Goal: Task Accomplishment & Management: Use online tool/utility

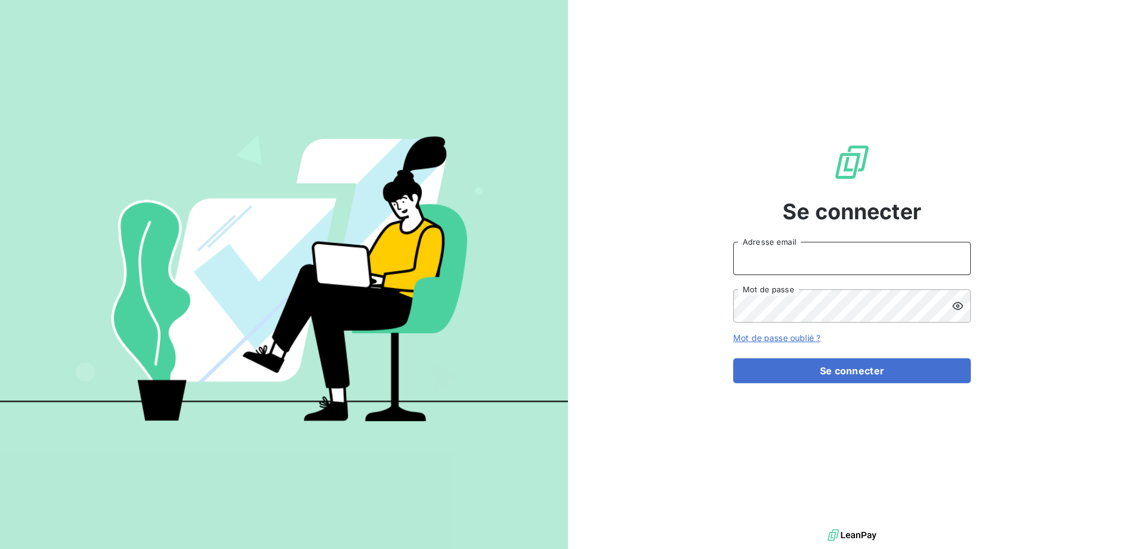
click at [765, 254] on input "Adresse email" at bounding box center [852, 258] width 238 height 33
type input "[EMAIL_ADDRESS][DOMAIN_NAME]"
click at [733, 358] on button "Se connecter" at bounding box center [852, 370] width 238 height 25
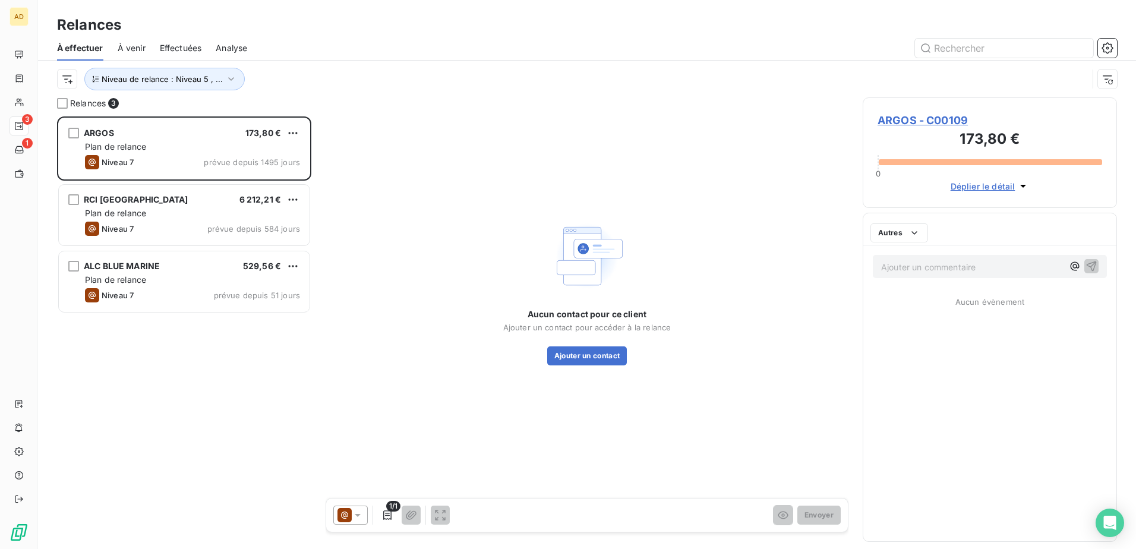
scroll to position [424, 245]
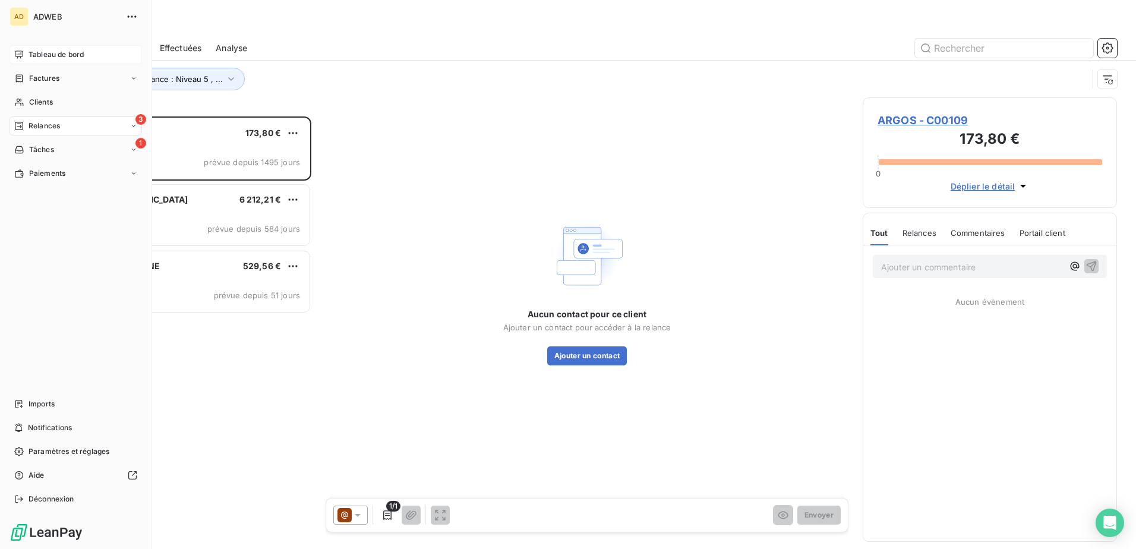
drag, startPoint x: 77, startPoint y: 51, endPoint x: 74, endPoint y: 59, distance: 8.8
click at [74, 59] on div "Tableau de bord" at bounding box center [76, 54] width 133 height 19
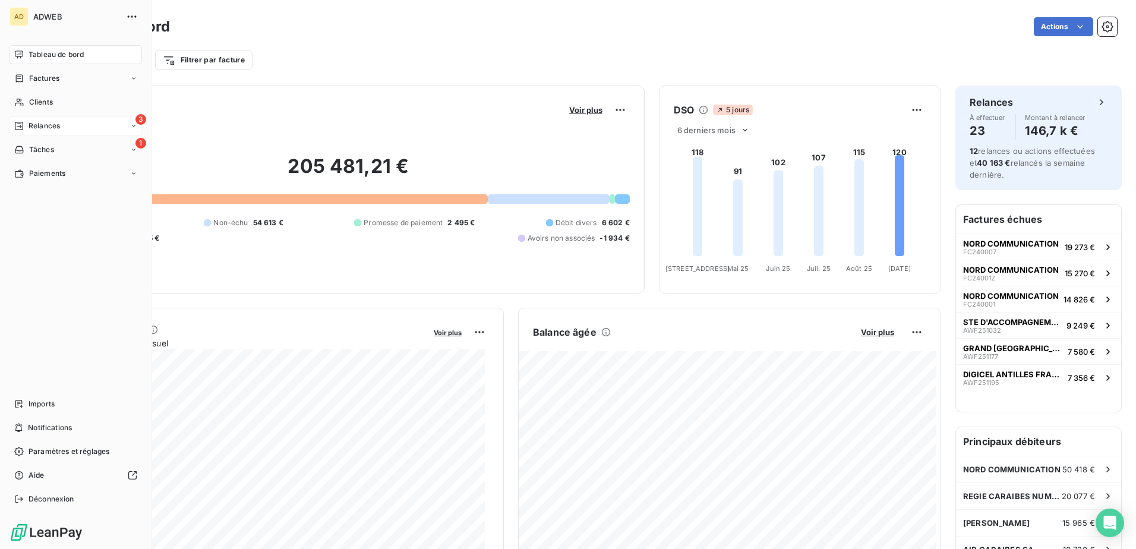
click at [45, 121] on span "Relances" at bounding box center [44, 126] width 31 height 11
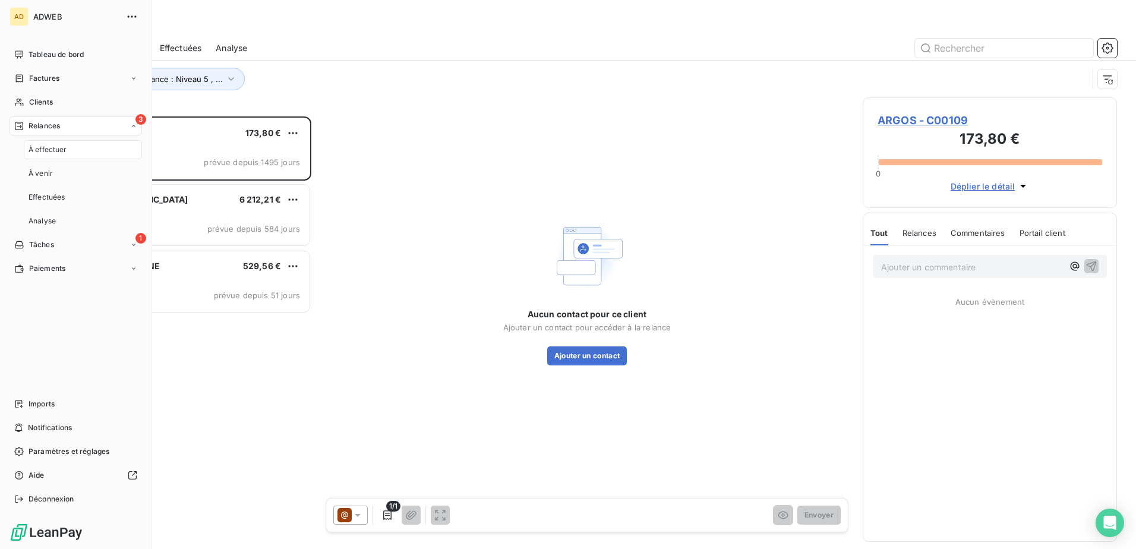
scroll to position [424, 245]
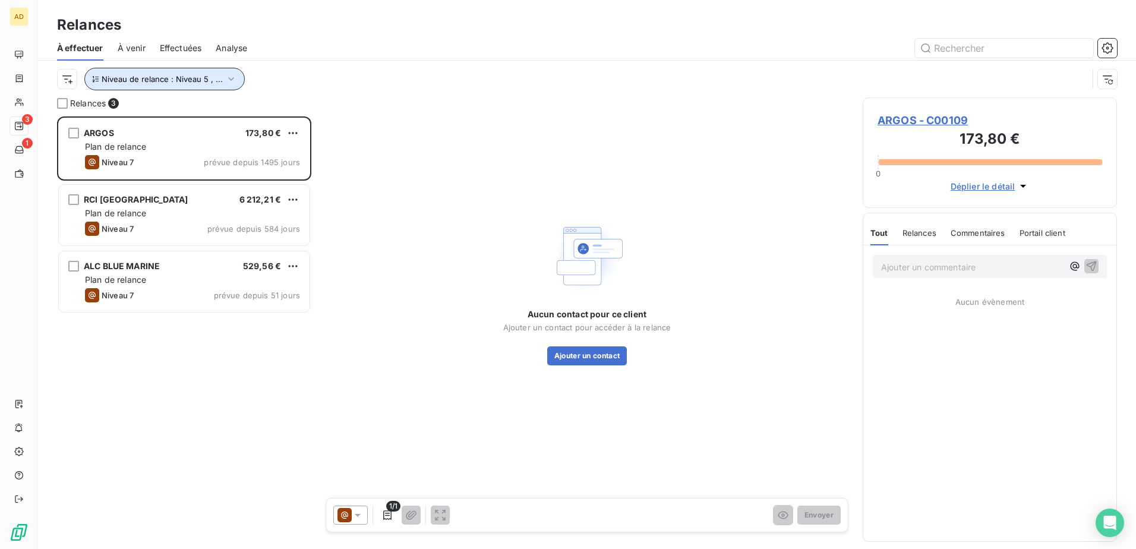
click at [230, 80] on icon "button" at bounding box center [231, 79] width 12 height 12
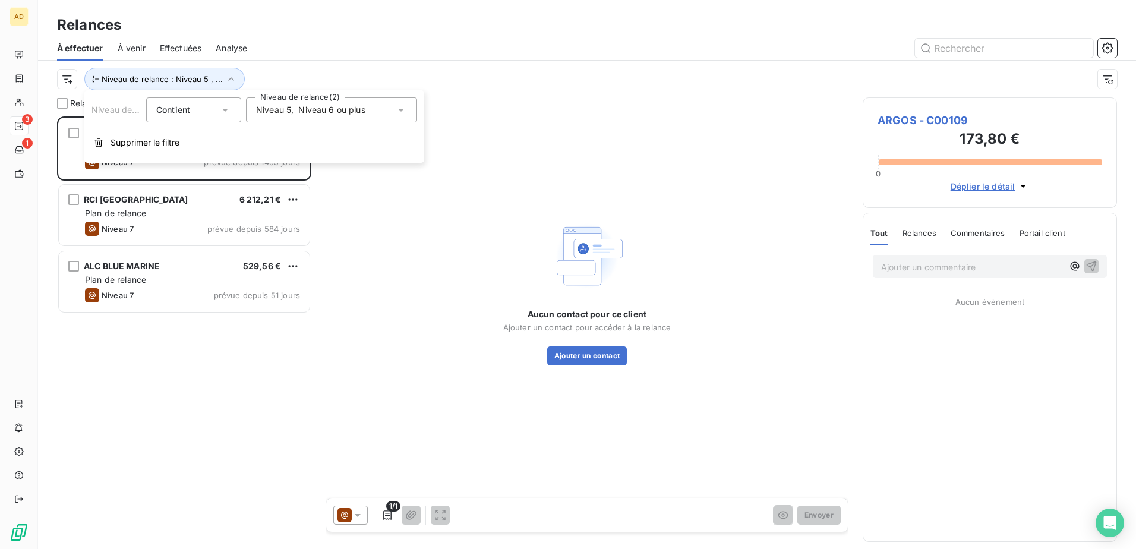
click at [401, 111] on icon at bounding box center [401, 110] width 6 height 3
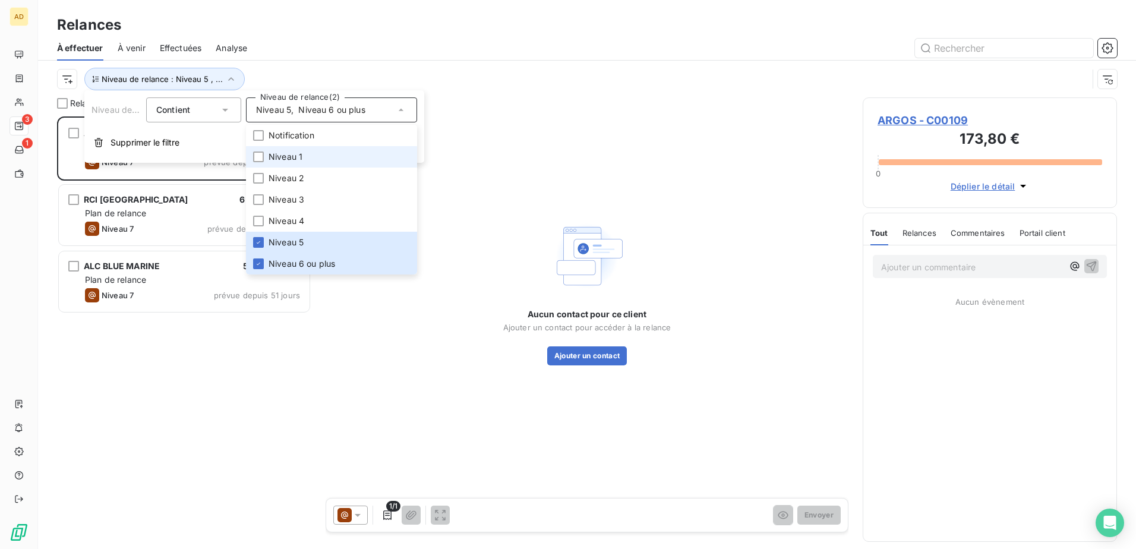
click at [280, 157] on span "Niveau 1" at bounding box center [286, 157] width 34 height 12
drag, startPoint x: 256, startPoint y: 237, endPoint x: 260, endPoint y: 253, distance: 16.7
click at [257, 237] on li "Niveau 5" at bounding box center [331, 242] width 171 height 21
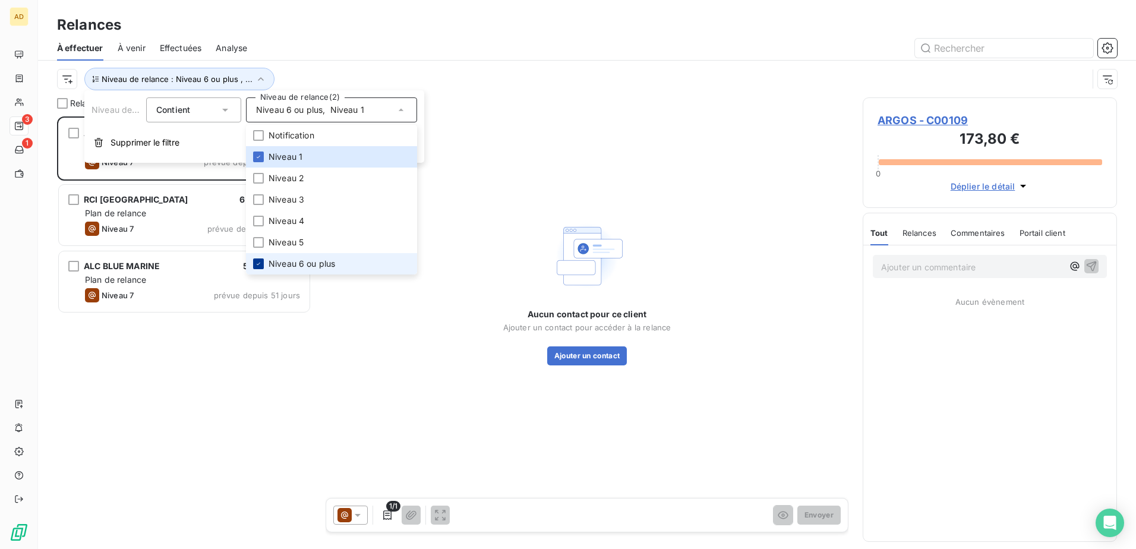
click at [260, 261] on icon at bounding box center [258, 263] width 7 height 7
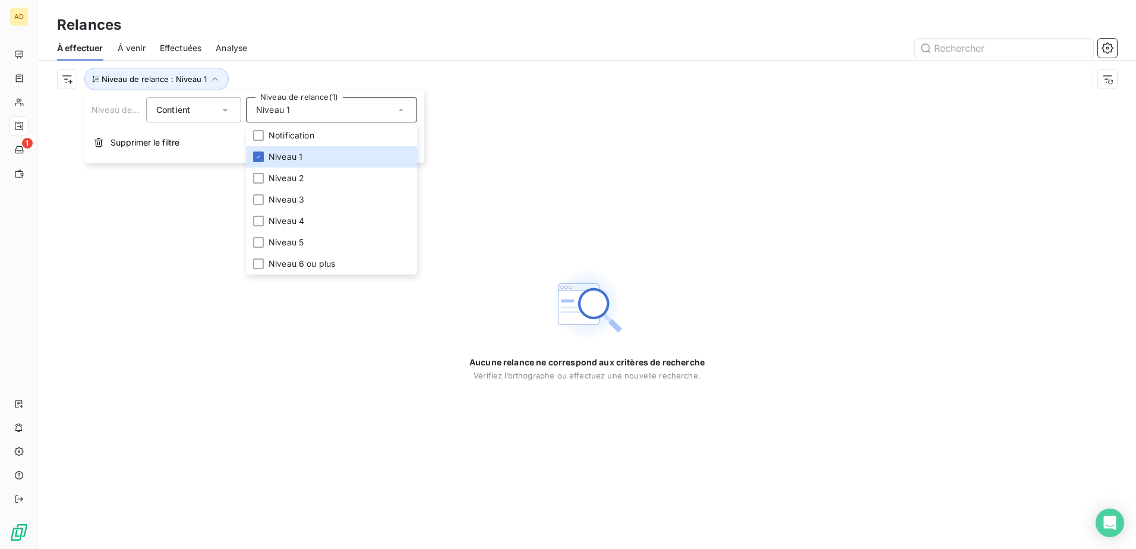
click at [172, 295] on div "Aucune relance ne correspond aux critères de recherche [PERSON_NAME] l’orthogra…" at bounding box center [587, 323] width 1098 height 452
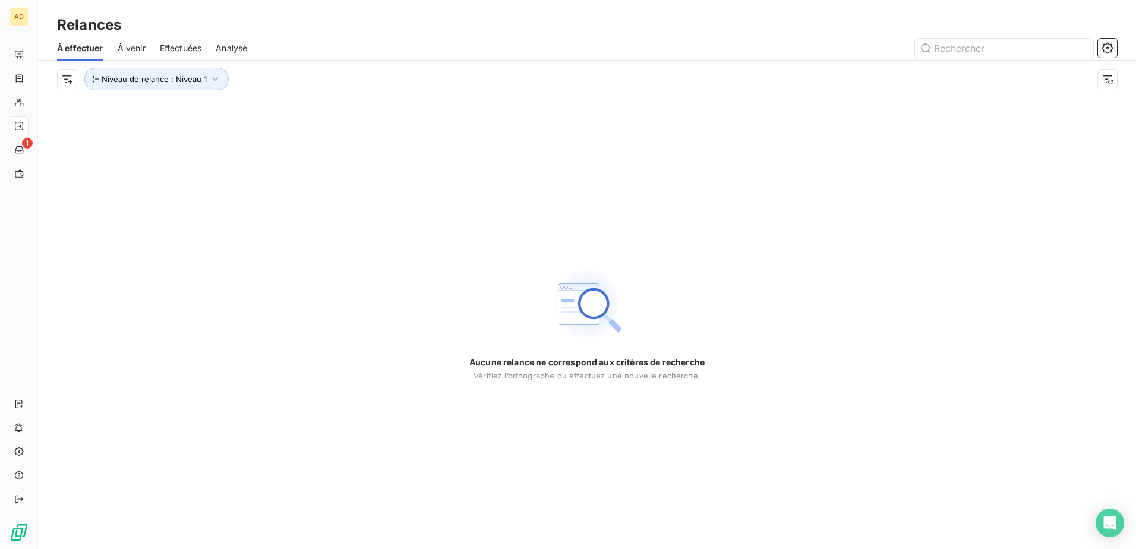
click at [177, 49] on span "Effectuées" at bounding box center [181, 48] width 42 height 12
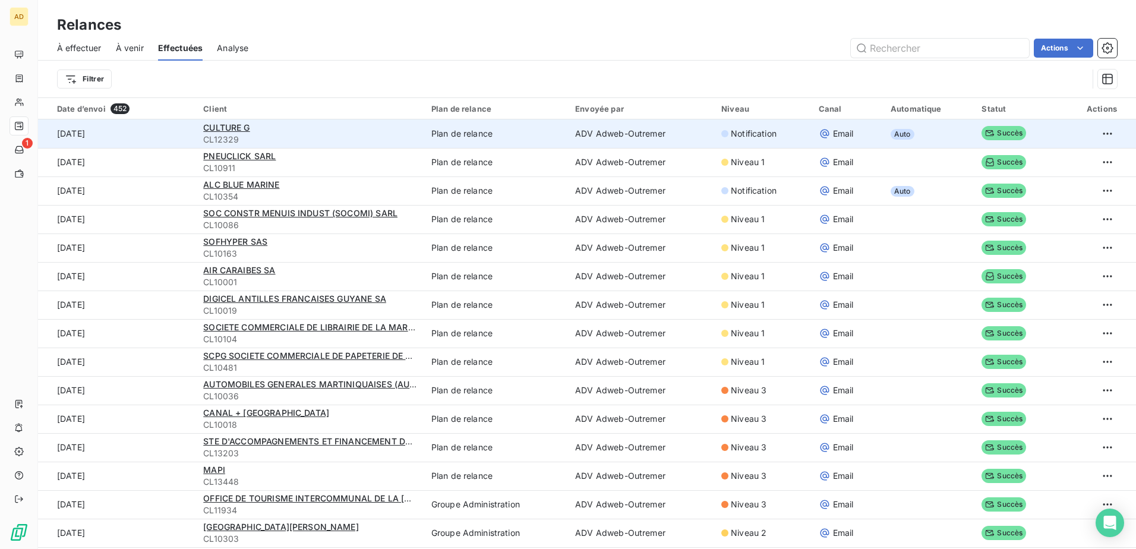
click at [275, 134] on span "CL12329" at bounding box center [310, 140] width 214 height 12
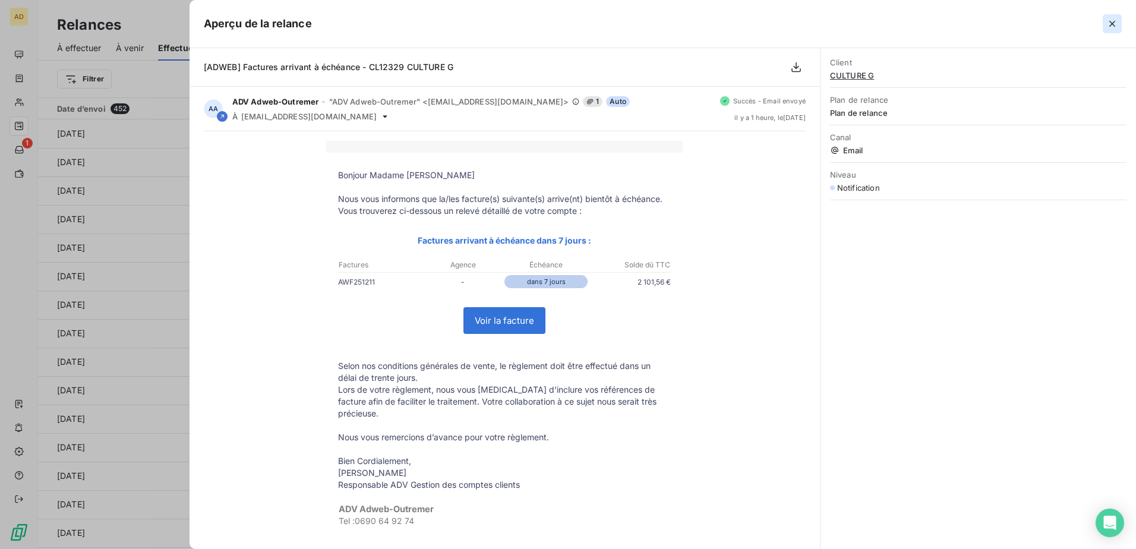
click at [1114, 20] on icon "button" at bounding box center [1113, 24] width 12 height 12
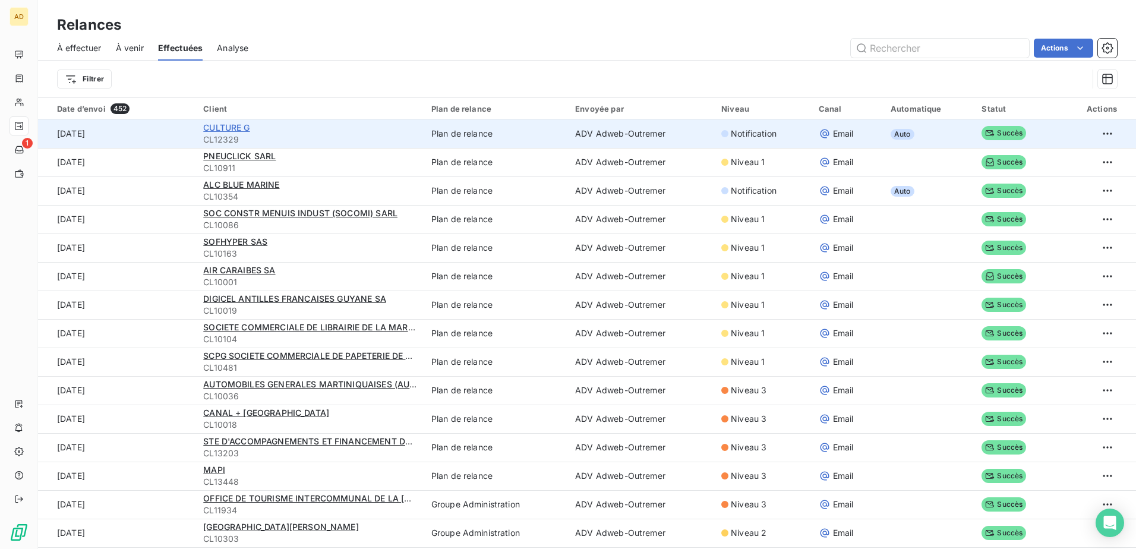
click at [236, 128] on span "CULTURE G" at bounding box center [226, 127] width 46 height 10
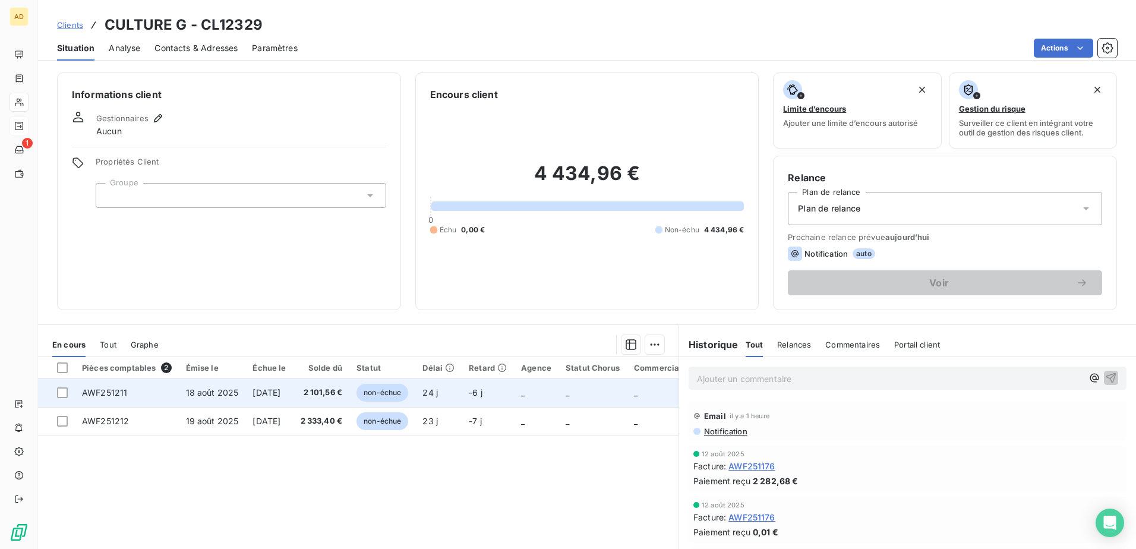
click at [260, 395] on span "[DATE]" at bounding box center [267, 392] width 28 height 10
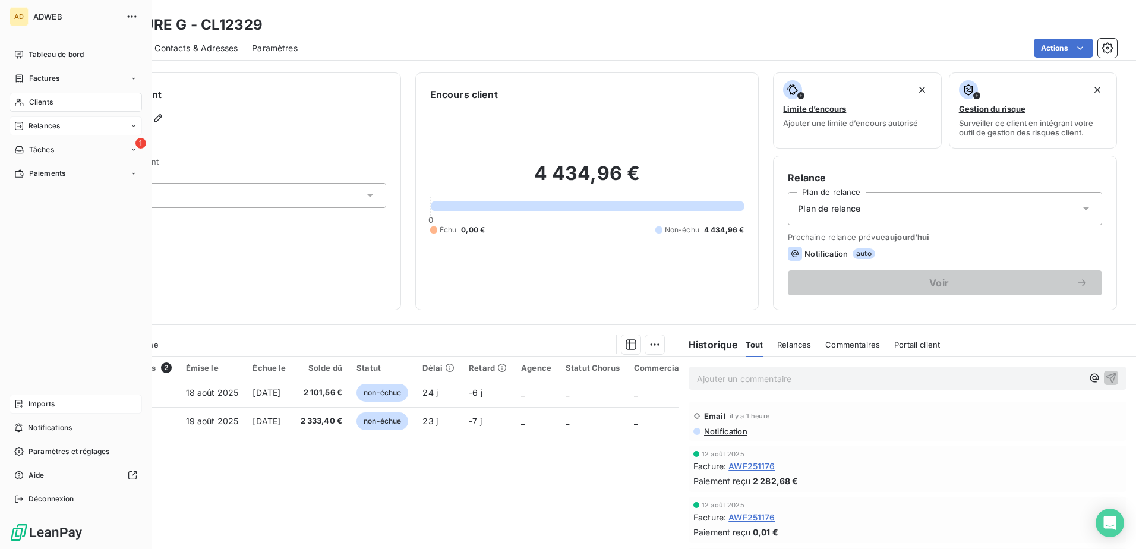
click at [58, 405] on div "Imports" at bounding box center [76, 404] width 133 height 19
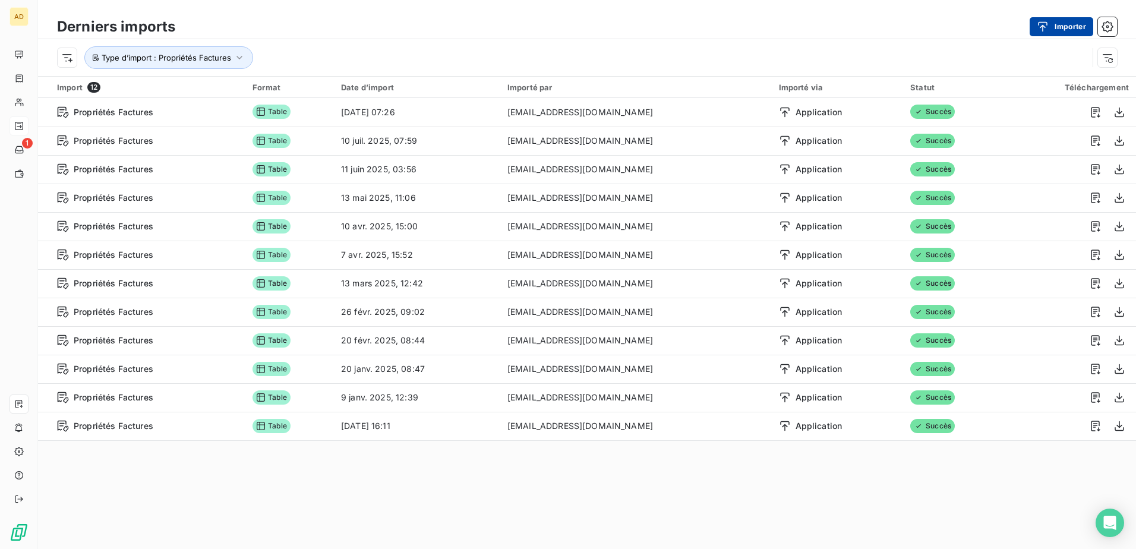
click at [1054, 17] on button "Importer" at bounding box center [1062, 26] width 64 height 19
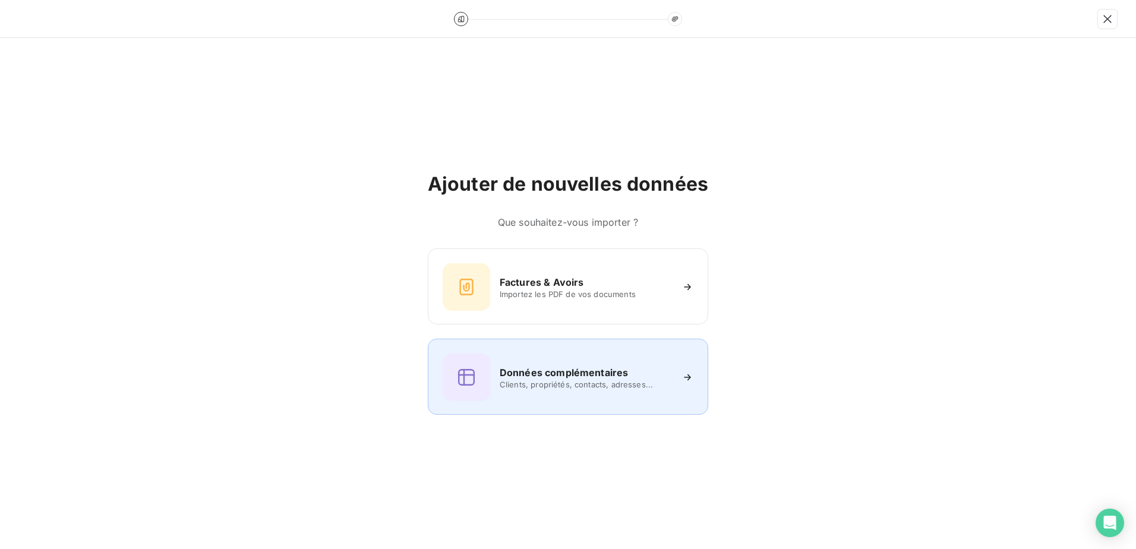
click at [515, 368] on h6 "Données complémentaires" at bounding box center [564, 372] width 128 height 14
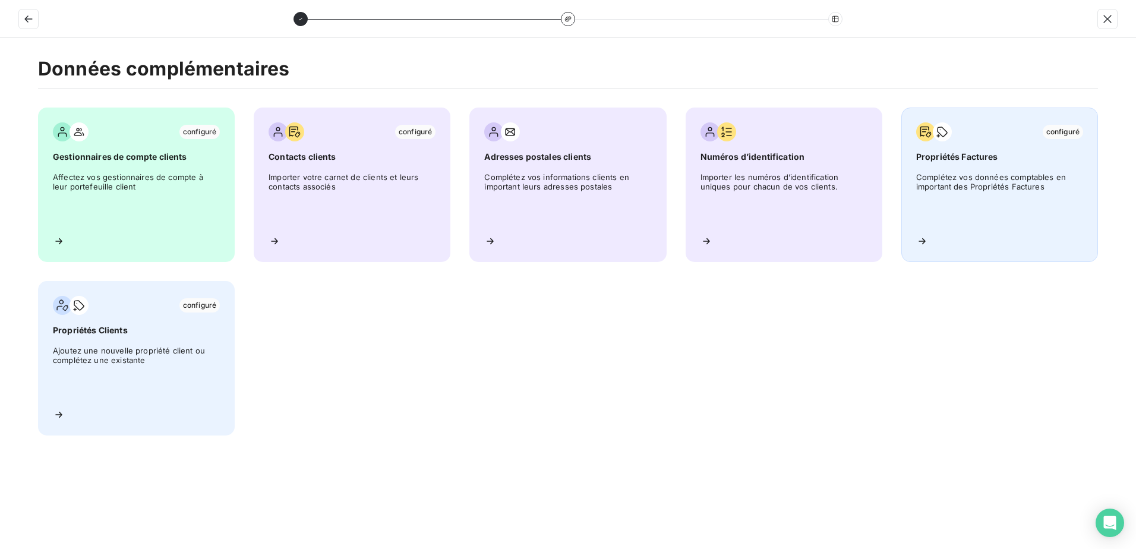
click at [979, 192] on span "Complétez vos données comptables en important des Propriétés Factures" at bounding box center [999, 198] width 167 height 53
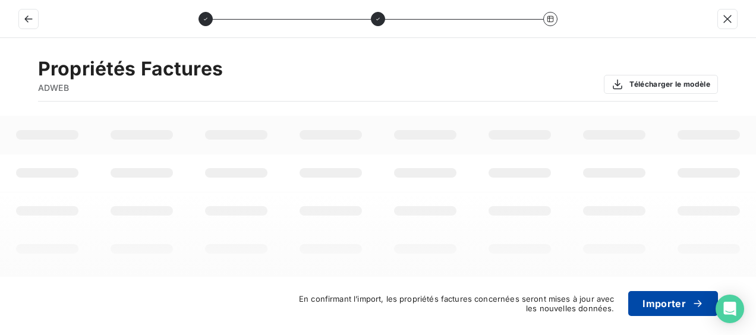
click at [669, 305] on button "Importer" at bounding box center [673, 303] width 90 height 25
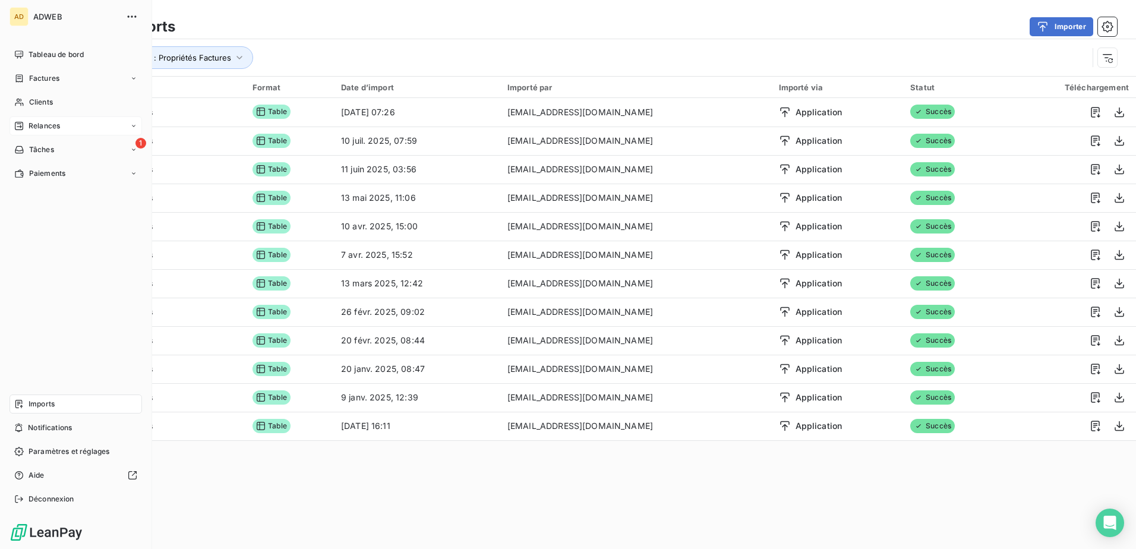
click at [51, 405] on span "Imports" at bounding box center [42, 404] width 26 height 11
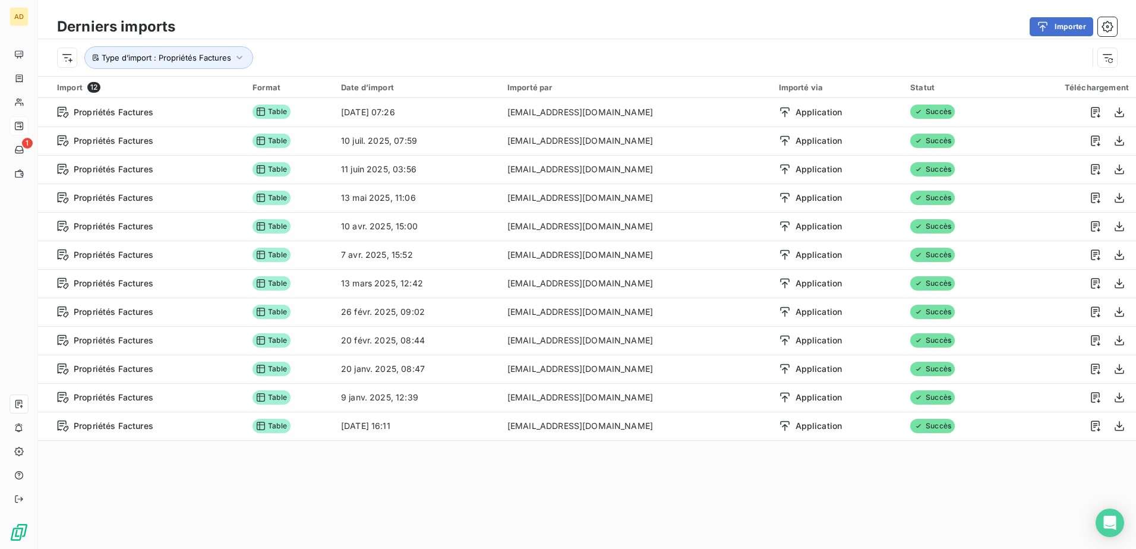
click at [1071, 37] on div "Derniers imports Importer" at bounding box center [587, 26] width 1098 height 25
click at [1075, 30] on button "Importer" at bounding box center [1062, 26] width 64 height 19
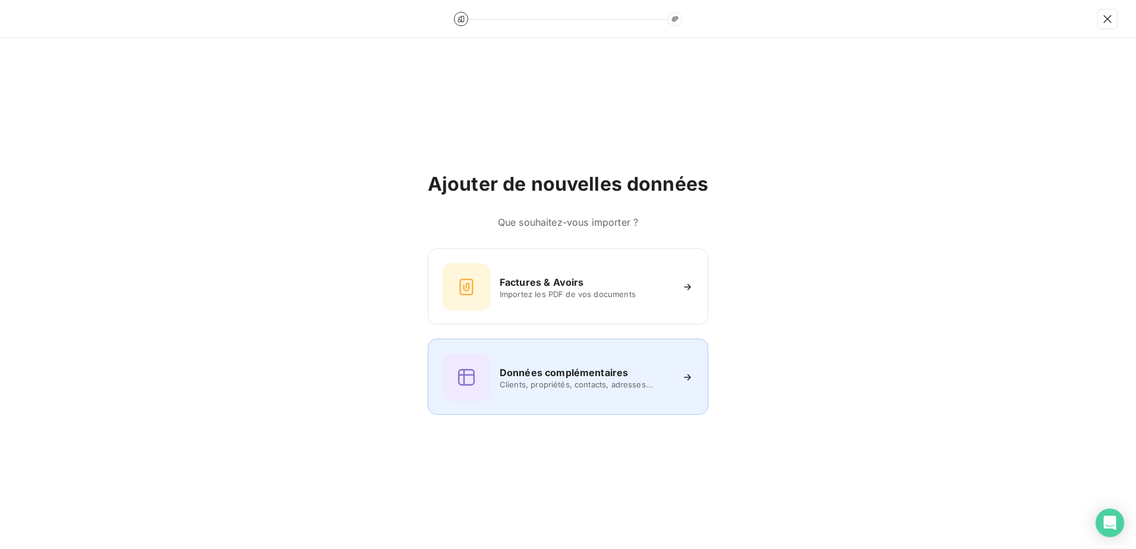
click at [560, 379] on h6 "Données complémentaires" at bounding box center [564, 372] width 128 height 14
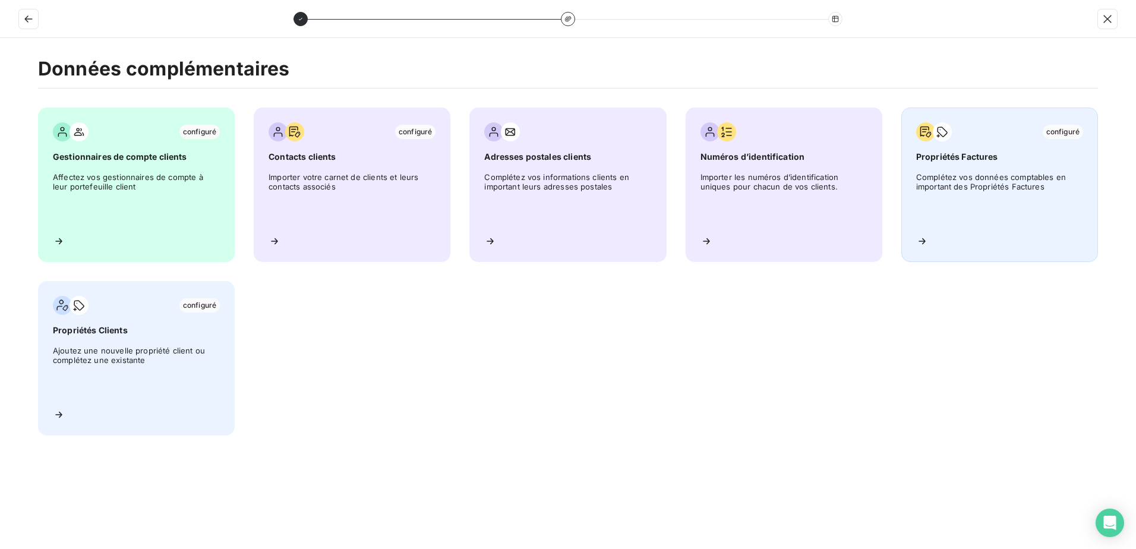
click at [990, 173] on span "Complétez vos données comptables en important des Propriétés Factures" at bounding box center [999, 198] width 167 height 53
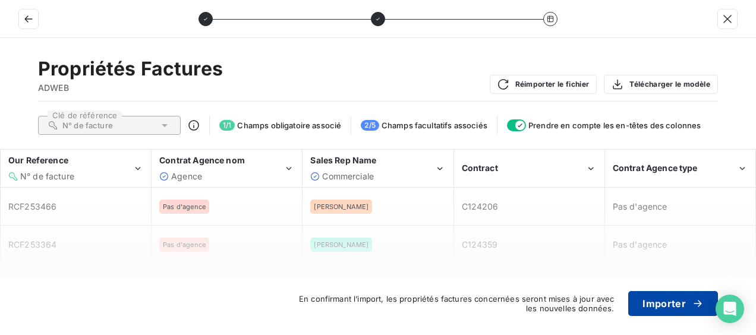
click at [651, 304] on button "Importer" at bounding box center [673, 303] width 90 height 25
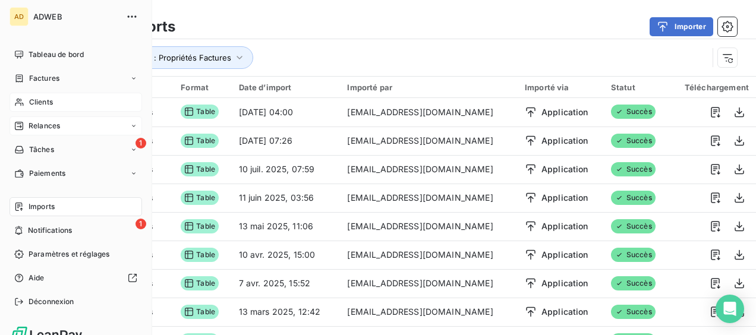
click at [52, 96] on div "Clients" at bounding box center [76, 102] width 133 height 19
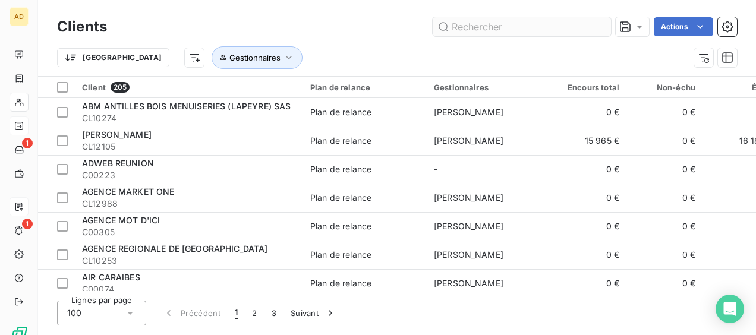
click at [493, 27] on input "text" at bounding box center [522, 26] width 178 height 19
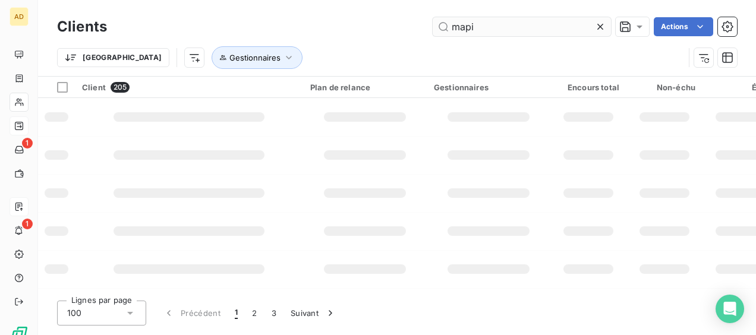
type input "mapi"
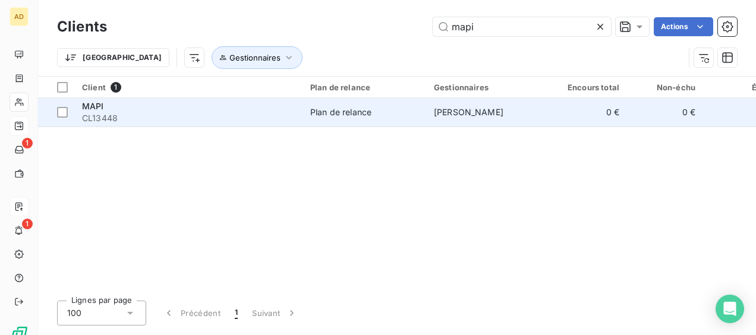
click at [251, 112] on span "CL13448" at bounding box center [189, 118] width 214 height 12
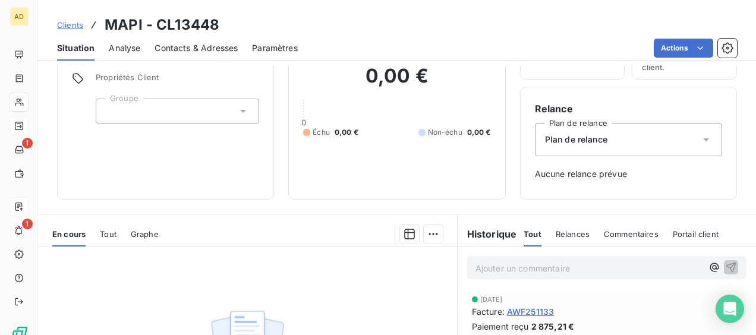
scroll to position [59, 0]
